Goal: Book appointment/travel/reservation

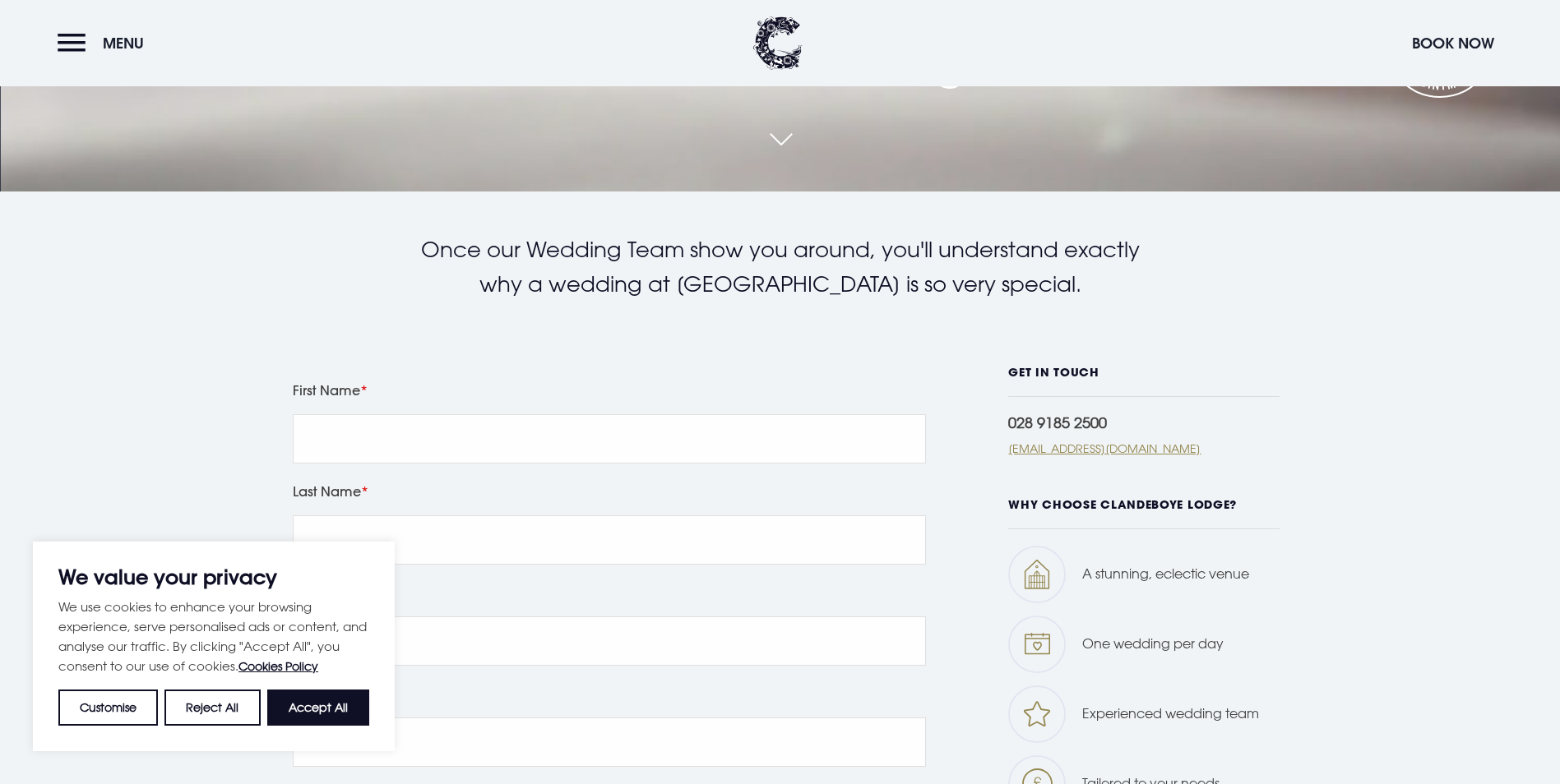
scroll to position [816, 0]
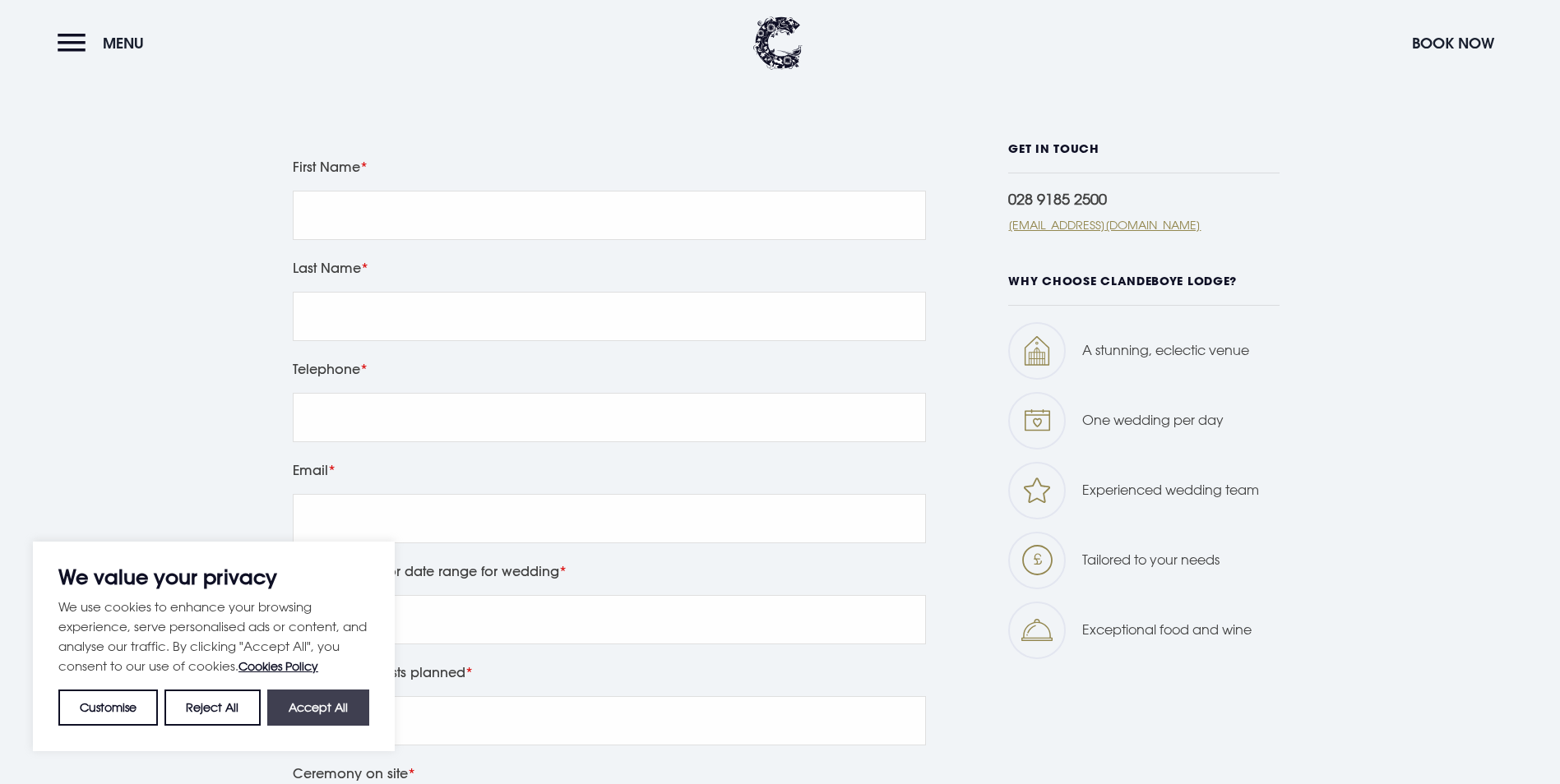
click at [337, 708] on button "Accept All" at bounding box center [317, 707] width 102 height 36
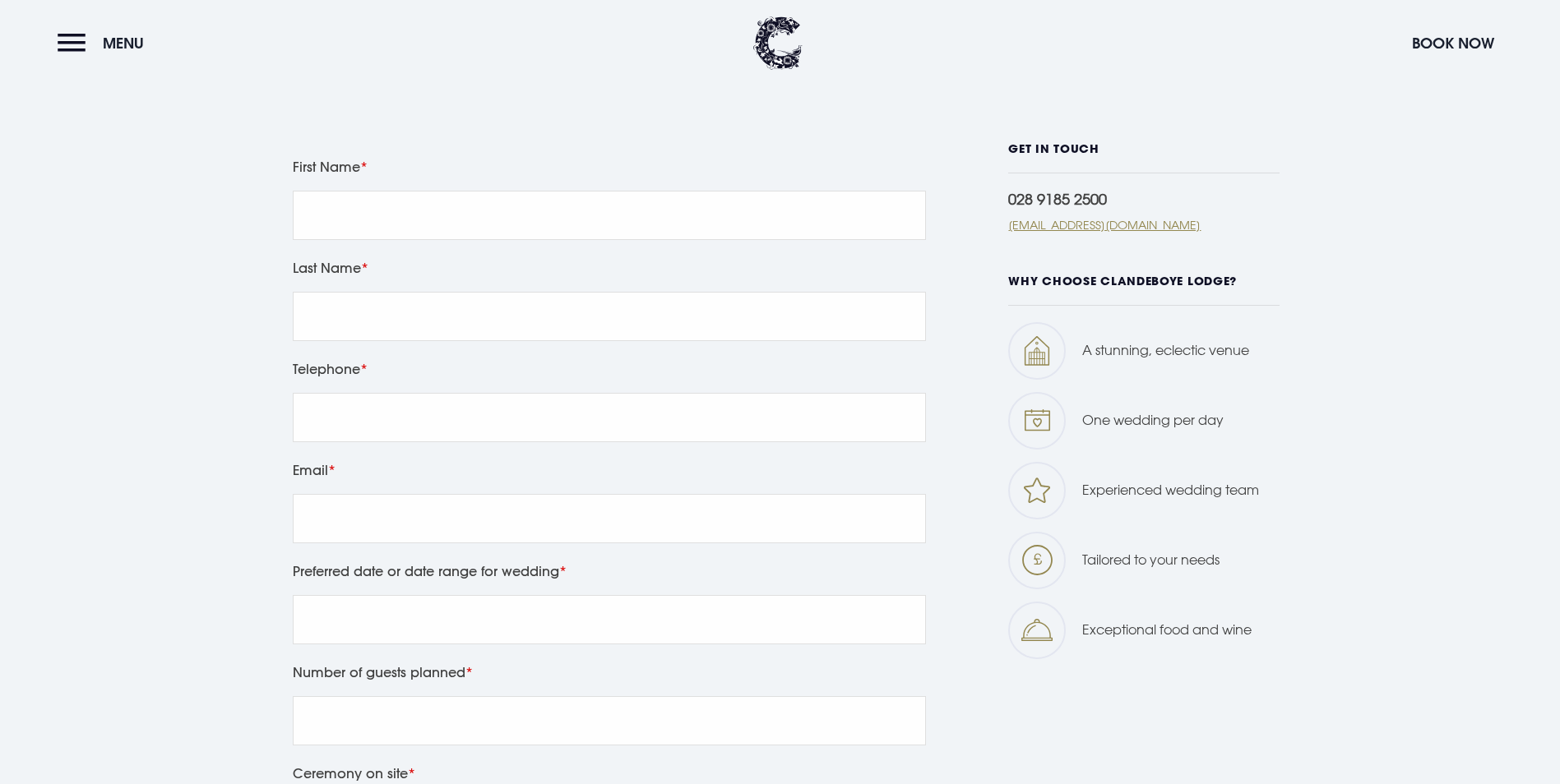
checkbox input "true"
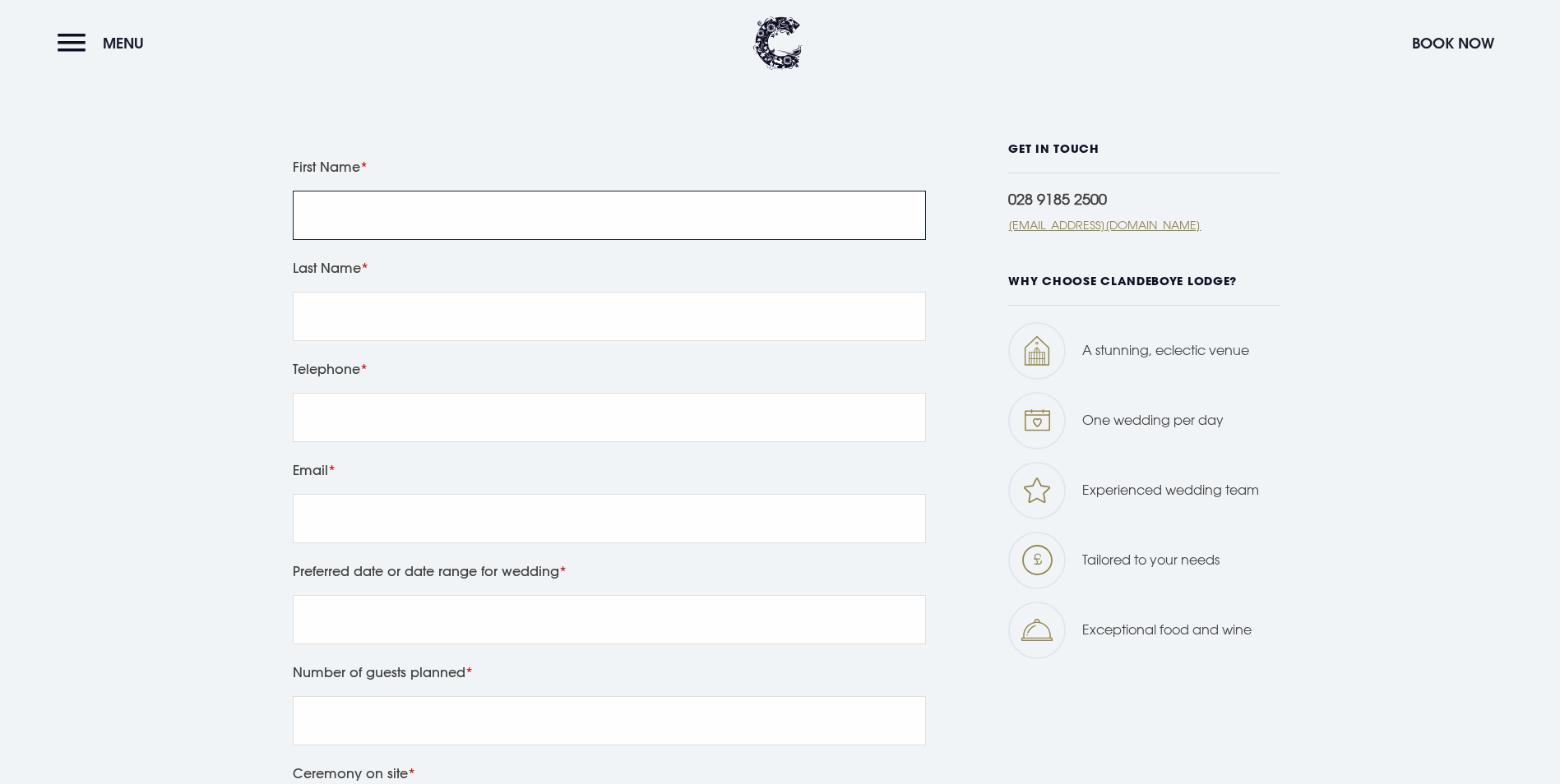
click at [485, 219] on input "First Name" at bounding box center [609, 216] width 633 height 49
type input "Elizabeth"
type input "Murphy"
type input "07384673832"
type input "lizzie.murphy@live.com"
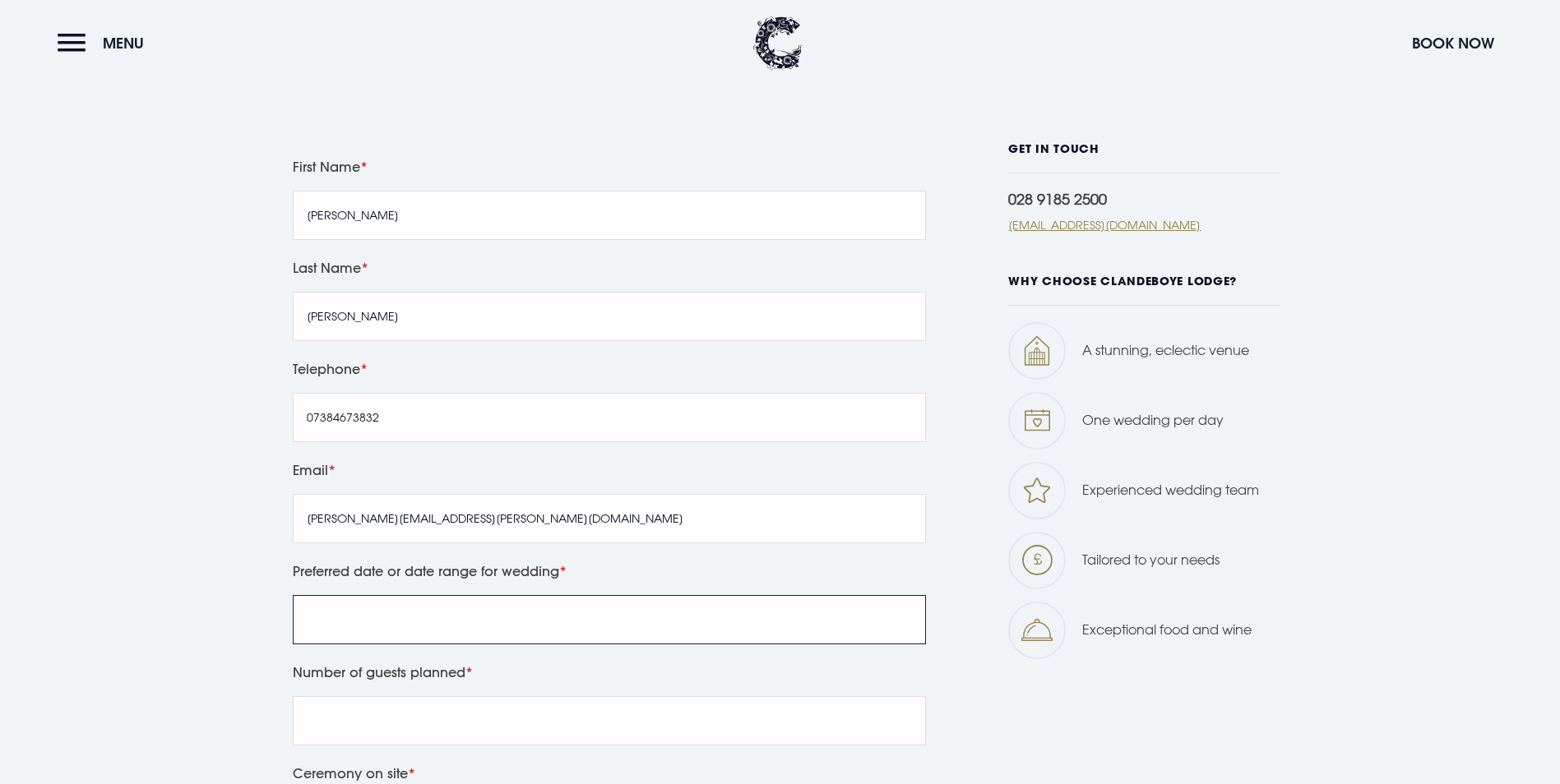
click at [489, 626] on input "Preferred date or date range for wedding" at bounding box center [609, 620] width 633 height 49
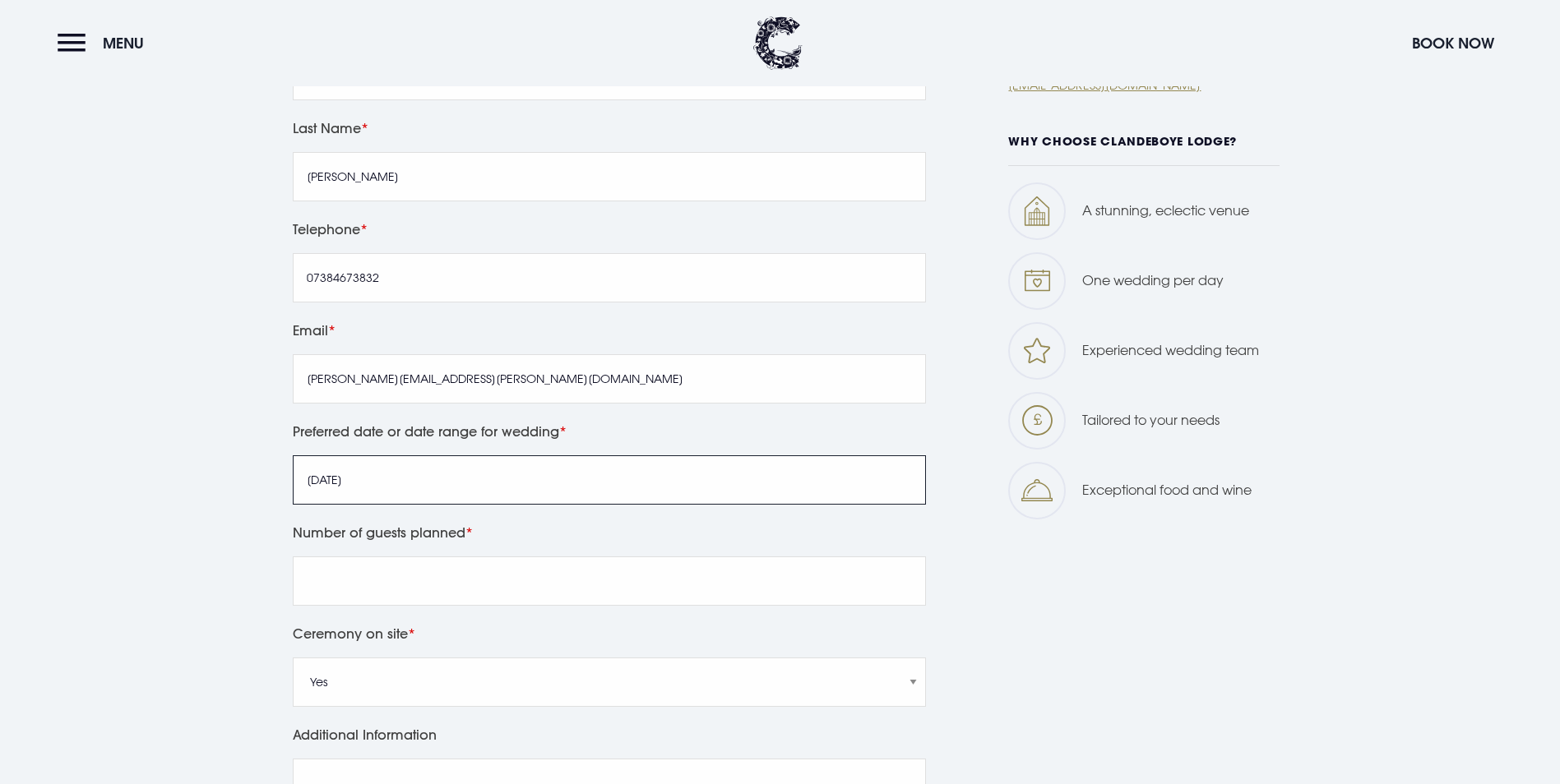
scroll to position [956, 0]
type input "May 2028"
click at [469, 574] on input "Number of guests planned" at bounding box center [609, 580] width 633 height 49
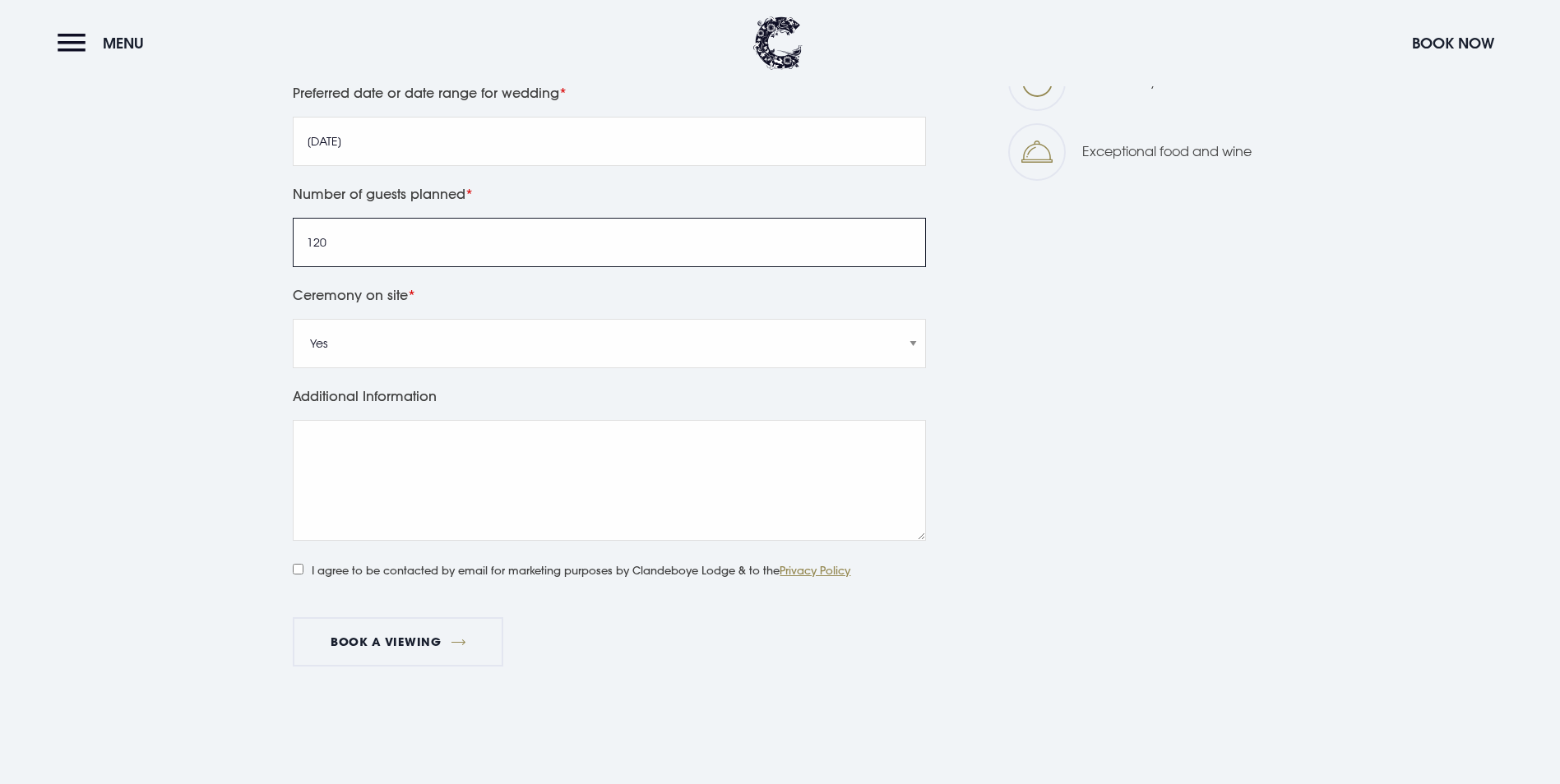
scroll to position [1295, 0]
type input "120"
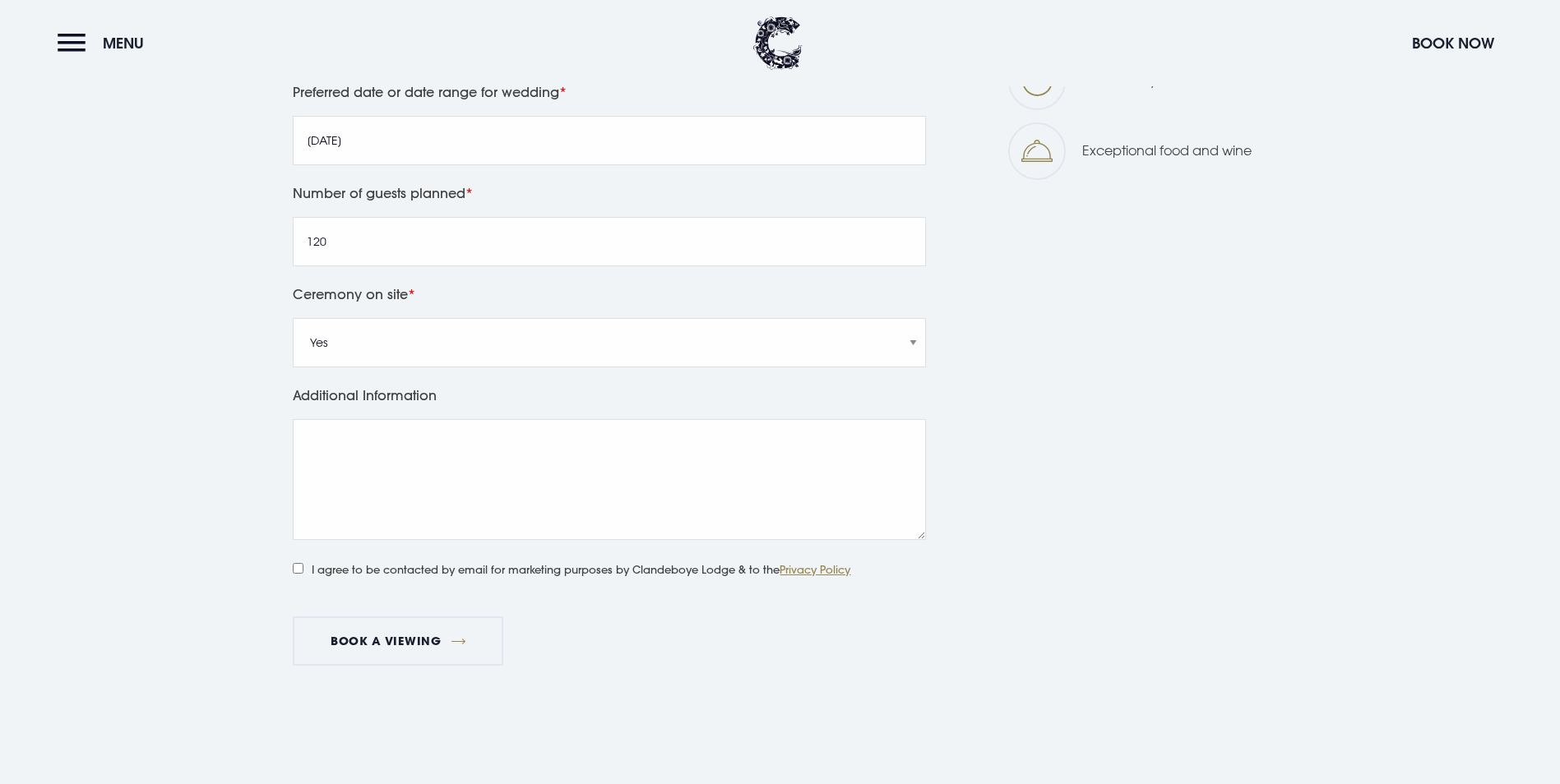
click at [305, 573] on label "I agree to be contacted by email for marketing purposes by Clandeboye Lodge & t…" at bounding box center [572, 568] width 558 height 22
click at [304, 573] on input "I agree to be contacted by email for marketing purposes by Clandeboye Lodge & t…" at bounding box center [298, 567] width 11 height 11
checkbox input "true"
click at [433, 645] on button "Book a viewing" at bounding box center [398, 641] width 211 height 49
click at [457, 639] on button "Book a viewing" at bounding box center [398, 641] width 211 height 49
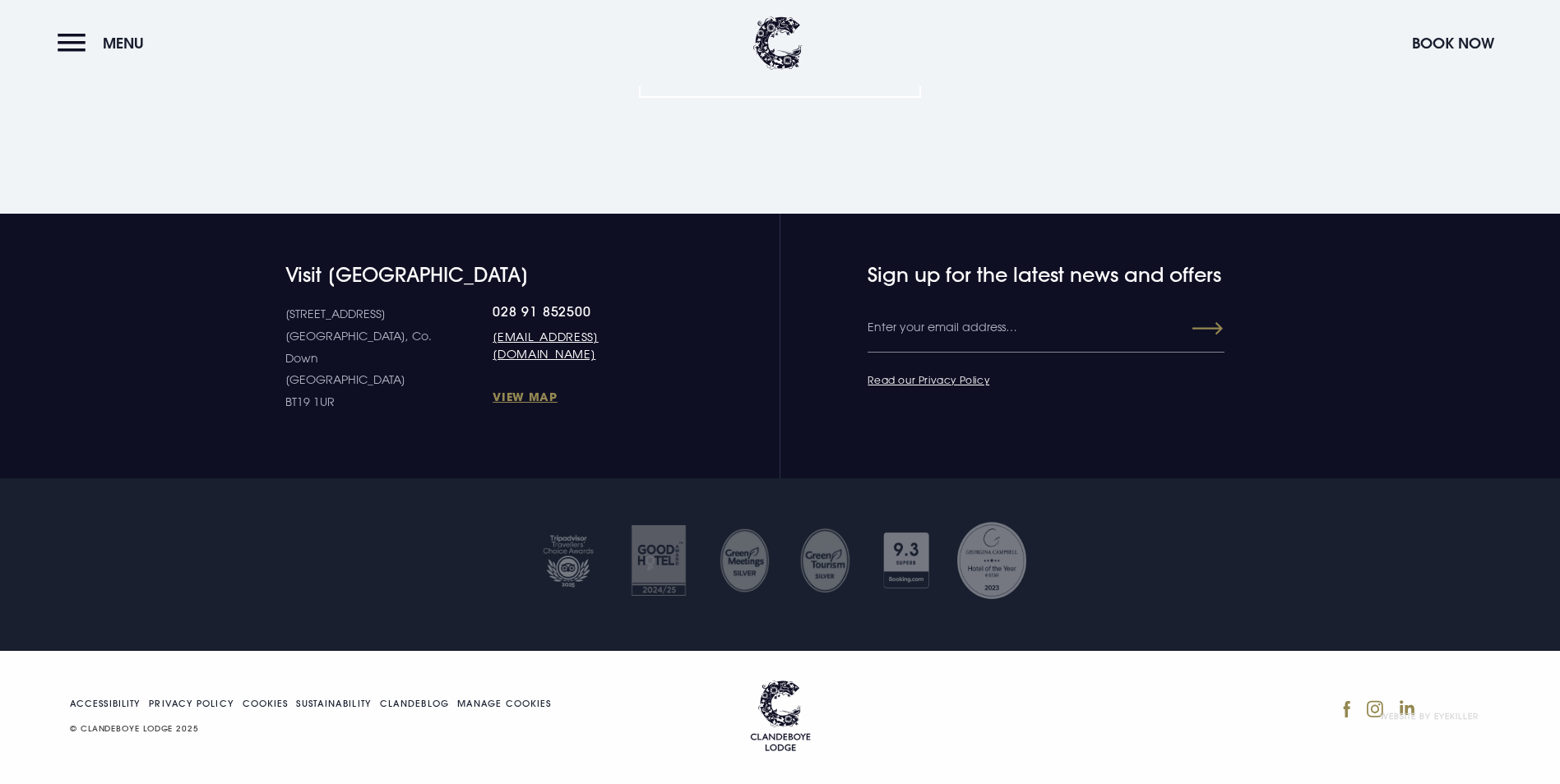
scroll to position [1396, 0]
drag, startPoint x: 662, startPoint y: 455, endPoint x: 435, endPoint y: 454, distance: 227.0
click at [435, 413] on div "[STREET_ADDRESS] Down [GEOGRAPHIC_DATA] BT19 1UR 028 91 852500 [EMAIL_ADDRESS][…" at bounding box center [479, 358] width 387 height 109
click at [999, 111] on div "Keep in touch Want to be the first to hear about our upcoming wedding fairs, ex…" at bounding box center [780, 2] width 950 height 216
